Goal: Information Seeking & Learning: Find specific fact

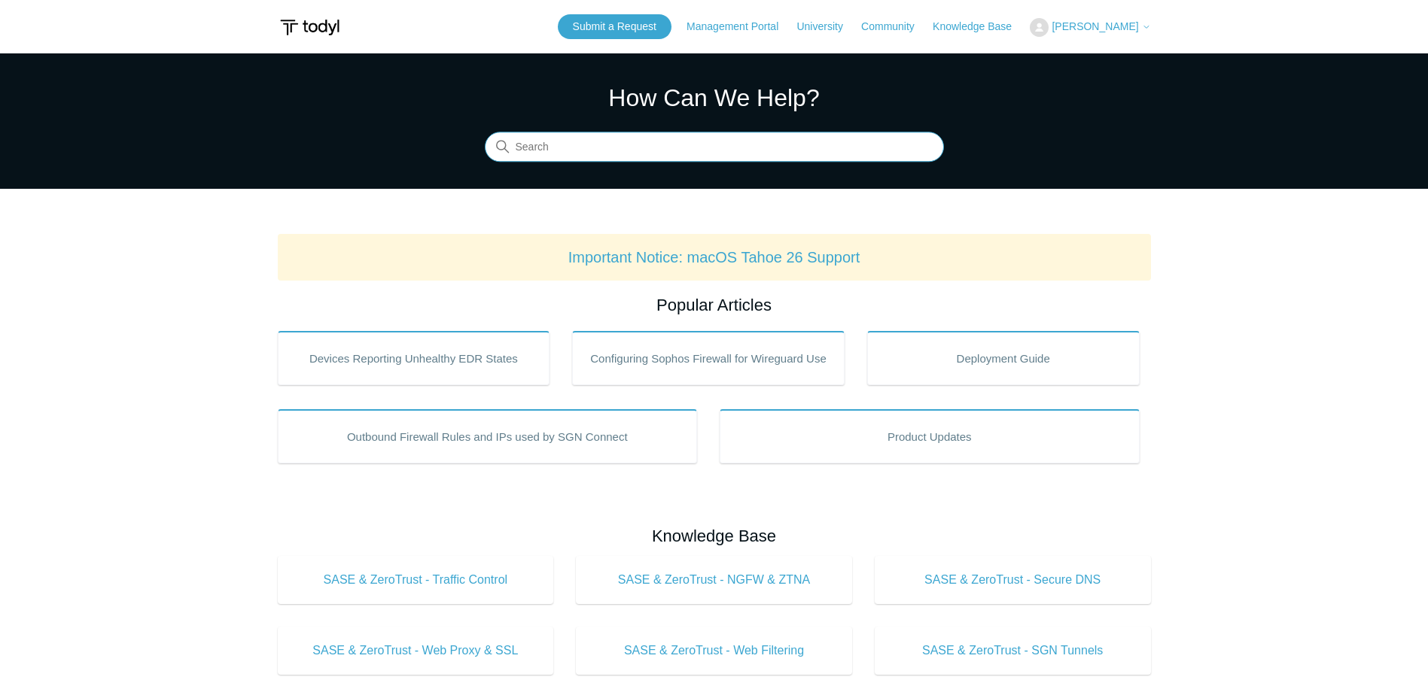
click at [604, 148] on input "Search" at bounding box center [714, 147] width 459 height 30
type input "Maintence"
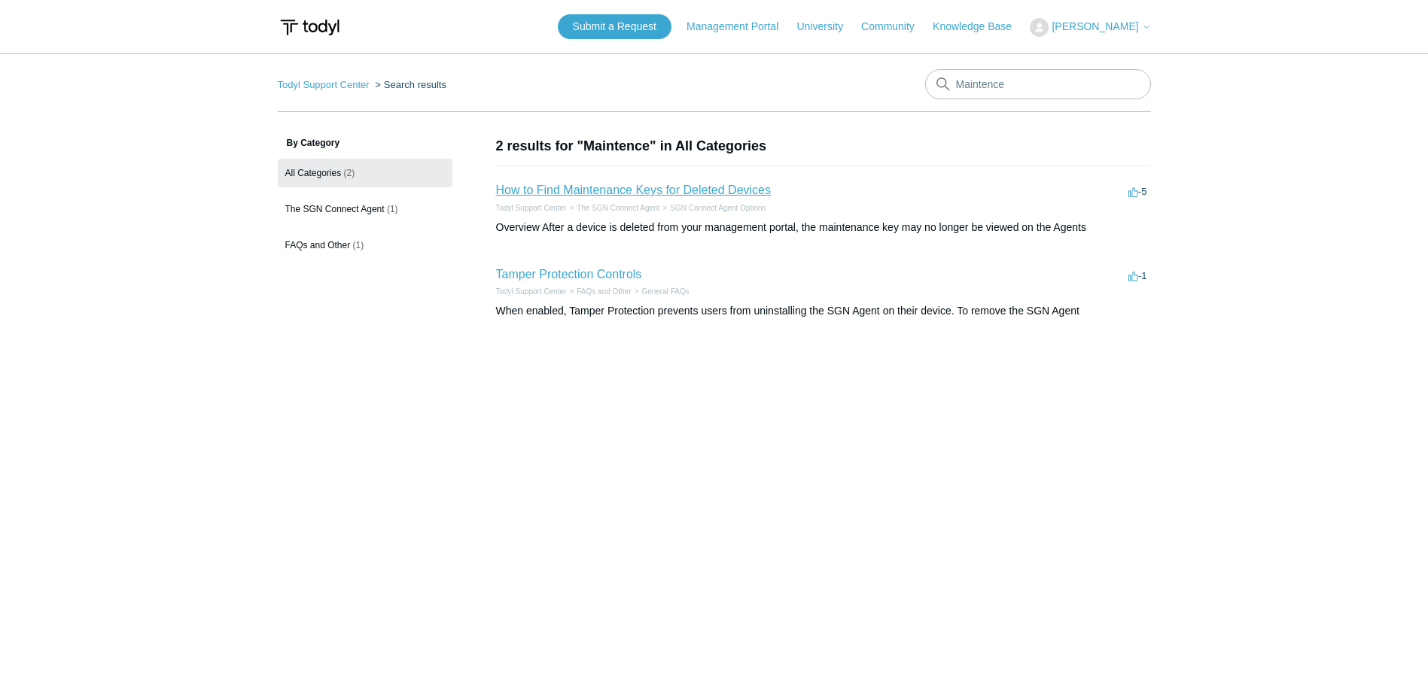
click at [595, 193] on link "How to Find Maintenance Keys for Deleted Devices" at bounding box center [633, 190] width 275 height 13
